Goal: Communication & Community: Answer question/provide support

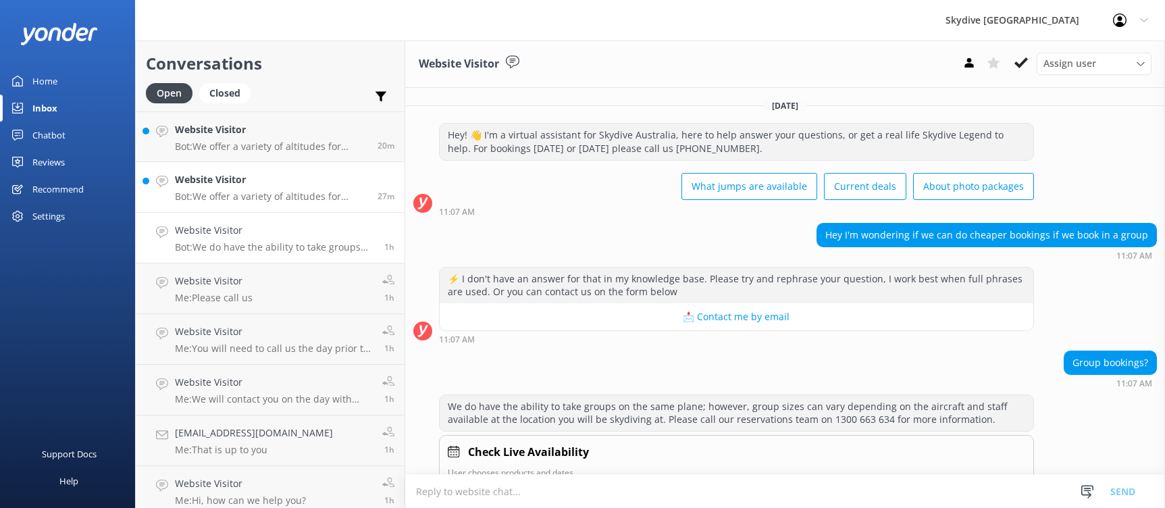
scroll to position [34, 0]
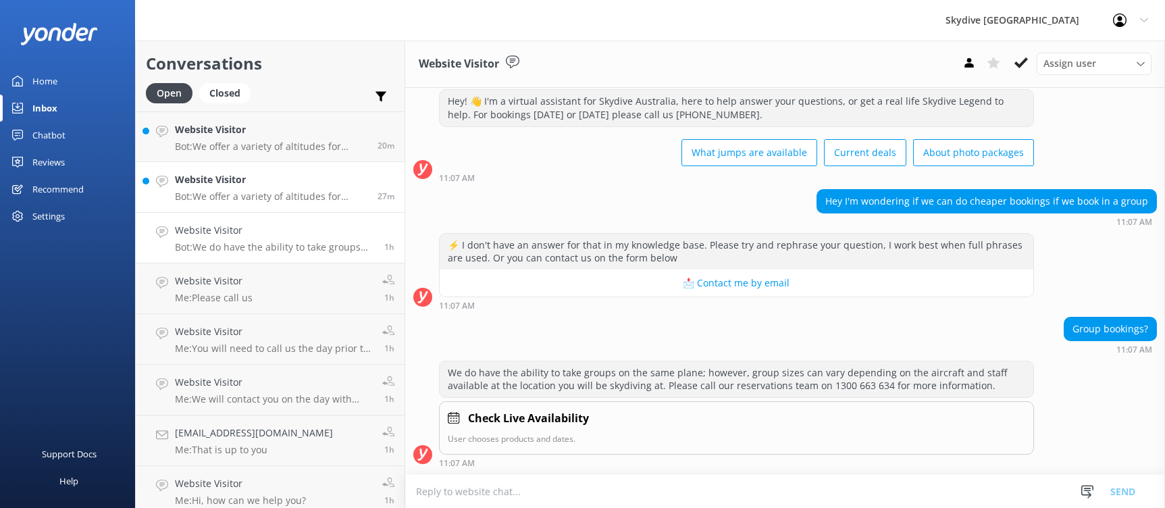
click at [303, 186] on h4 "Website Visitor" at bounding box center [271, 179] width 192 height 15
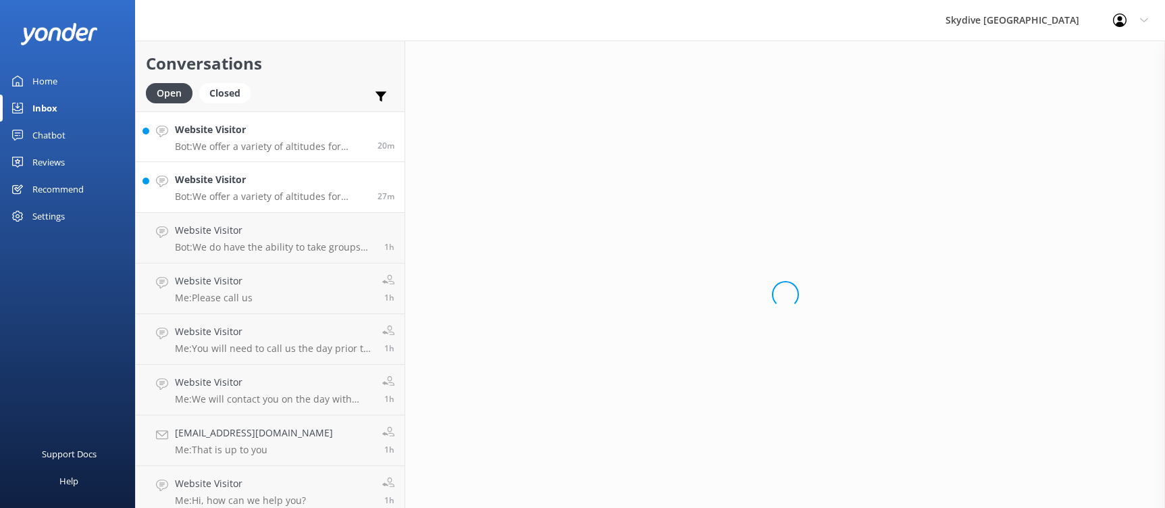
click at [311, 142] on p "Bot: We offer a variety of altitudes for skydiving, with all dropzones providin…" at bounding box center [271, 146] width 192 height 12
